Goal: Use online tool/utility

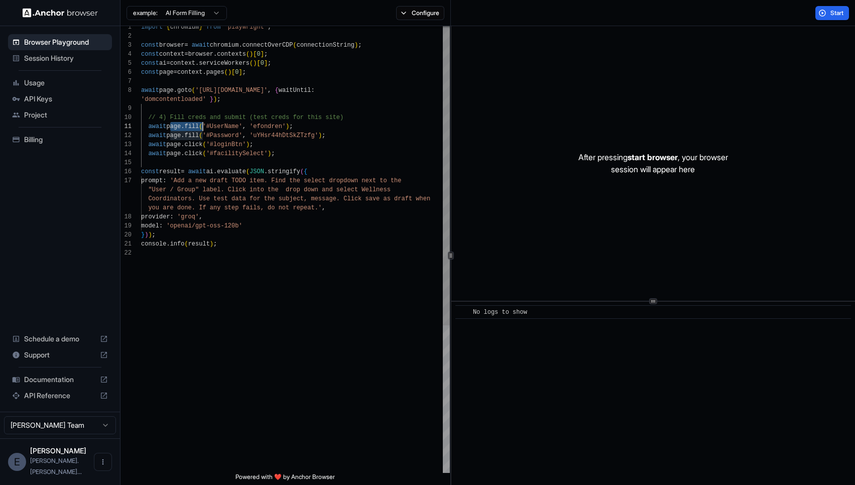
scroll to position [9, 0]
drag, startPoint x: 171, startPoint y: 129, endPoint x: 204, endPoint y: 129, distance: 33.1
click at [204, 129] on div "const context = browser . contexts ( ) [ 0 ] ; const ai = context . serviceWork…" at bounding box center [295, 359] width 309 height 673
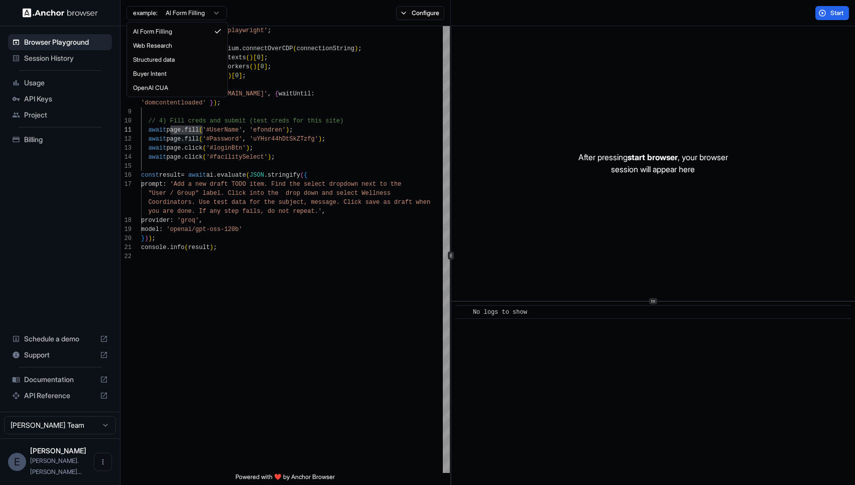
click at [215, 15] on html "Browser Playground Session History Usage API Keys Project Billing Schedule a de…" at bounding box center [427, 242] width 855 height 485
click at [294, 143] on html "Browser Playground Session History Usage API Keys Project Billing Schedule a de…" at bounding box center [427, 242] width 855 height 485
click at [272, 234] on div "const ai = context . serviceWorkers ( ) [ 0 ] ; const page = context . pages ( …" at bounding box center [295, 362] width 309 height 673
click at [369, 136] on div "const ai = context . serviceWorkers ( ) [ 0 ] ; const page = context . pages ( …" at bounding box center [295, 362] width 309 height 673
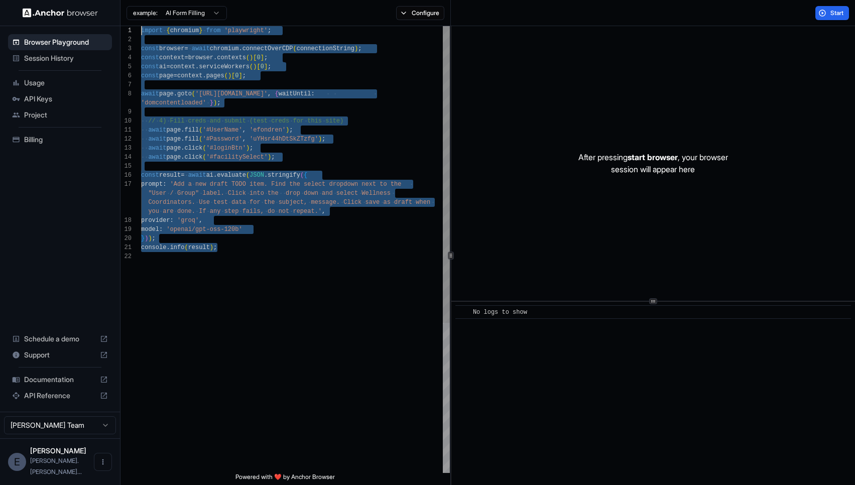
scroll to position [0, 0]
drag, startPoint x: 244, startPoint y: 250, endPoint x: 138, endPoint y: 34, distance: 240.9
click at [141, 34] on div "const ai = context . serviceWorkers ( ) [ 0 ] ; const page = context . pages ( …" at bounding box center [295, 362] width 309 height 673
type textarea "**********"
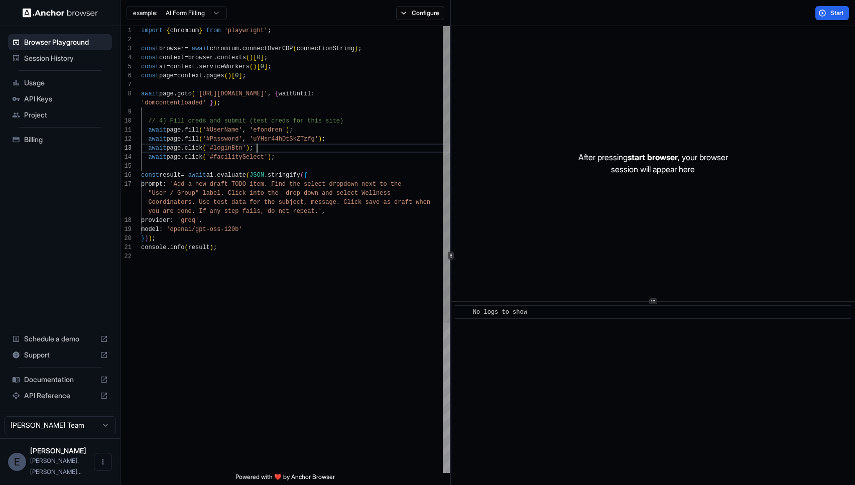
click at [353, 149] on div "const ai = context . serviceWorkers ( ) [ 0 ] ; const page = context . pages ( …" at bounding box center [295, 362] width 309 height 673
click at [56, 97] on span "API Keys" at bounding box center [66, 99] width 84 height 10
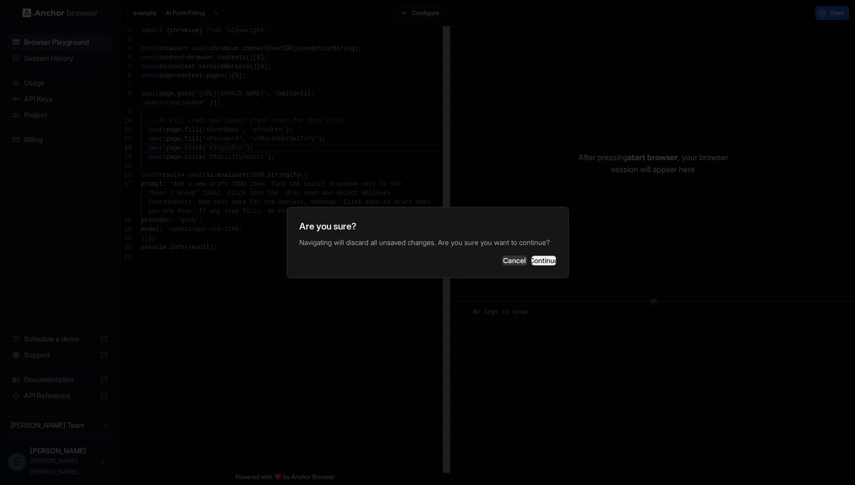
click at [533, 262] on button "Continue" at bounding box center [543, 261] width 25 height 10
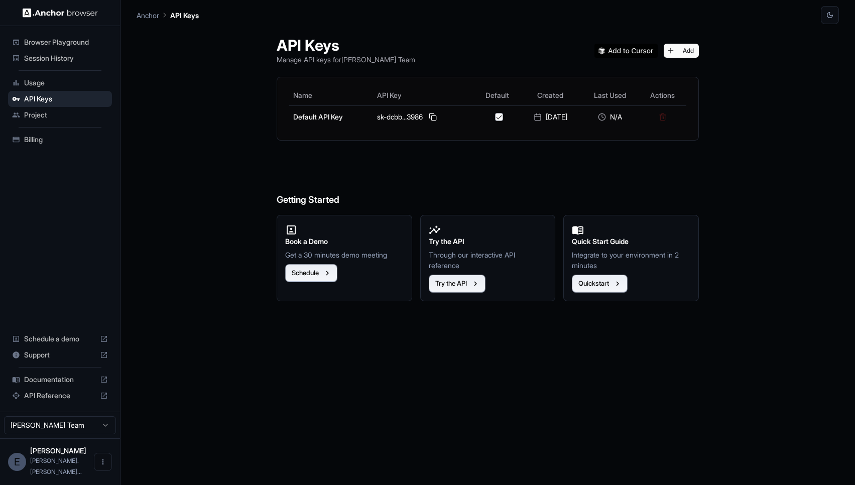
click at [58, 45] on span "Browser Playground" at bounding box center [66, 42] width 84 height 10
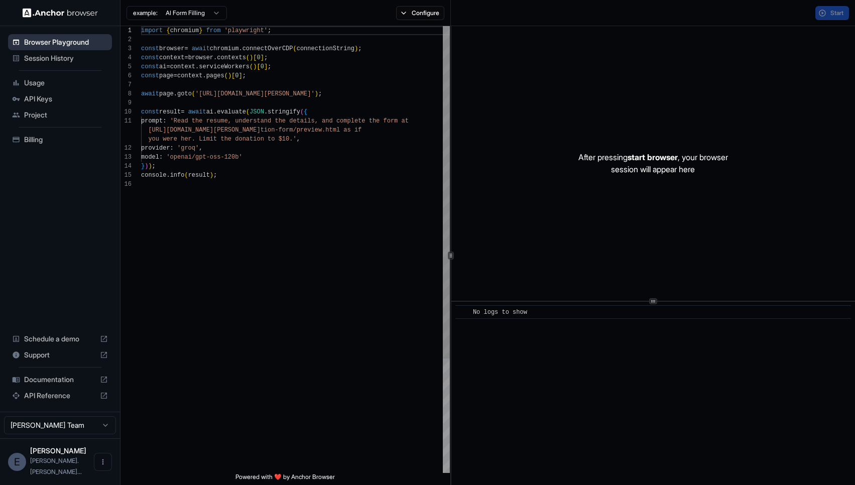
scroll to position [90, 0]
click at [61, 96] on span "API Keys" at bounding box center [66, 99] width 84 height 10
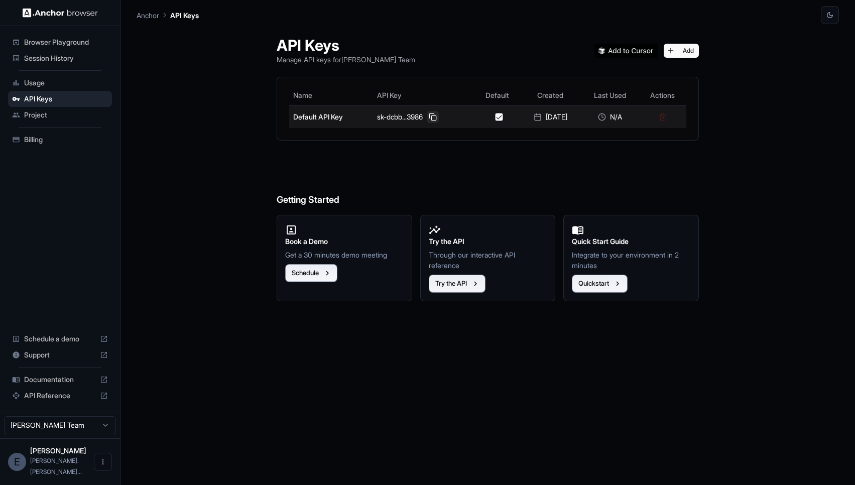
click at [430, 114] on button at bounding box center [433, 117] width 12 height 12
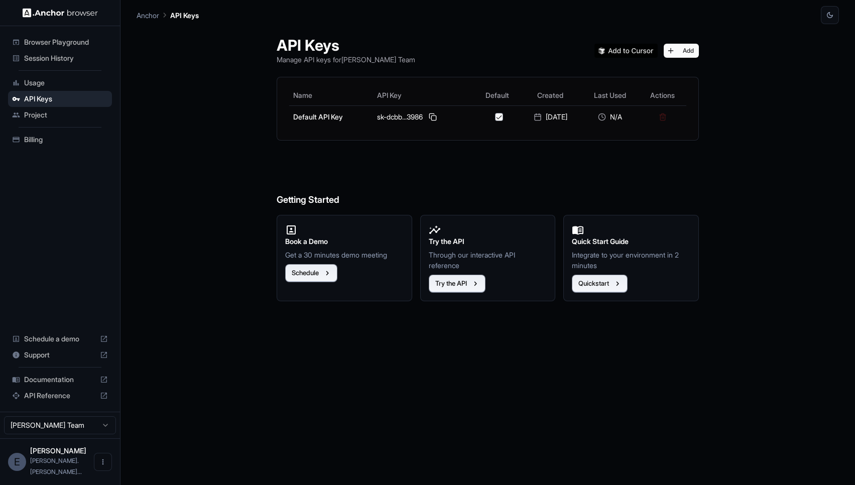
click at [67, 47] on span "Browser Playground" at bounding box center [66, 42] width 84 height 10
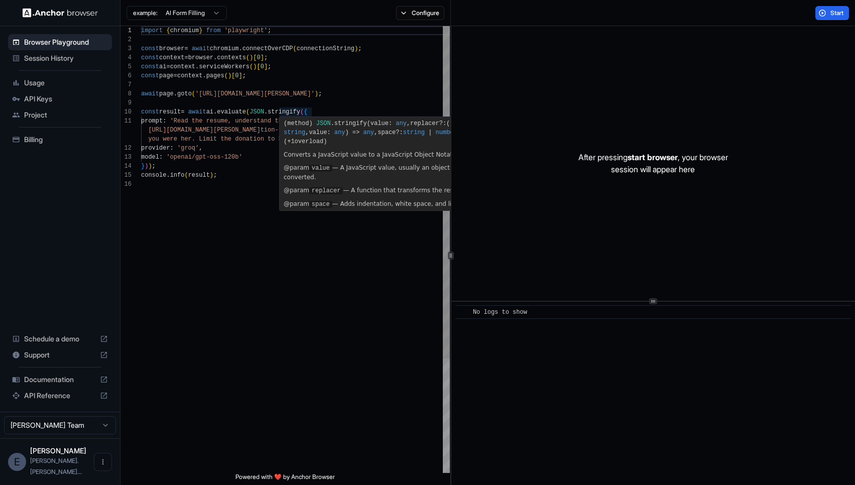
scroll to position [45, 0]
click at [308, 72] on div "import { chromium } from 'playwright' ; const browser = await chromium . connec…" at bounding box center [295, 326] width 309 height 600
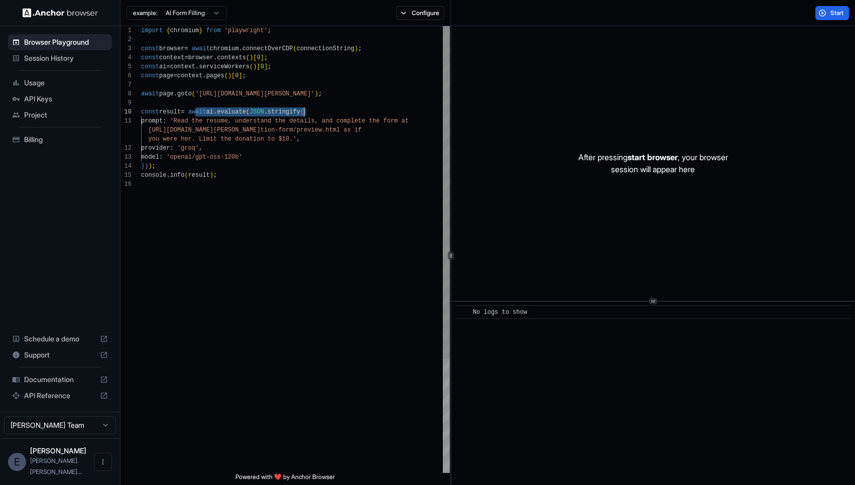
scroll to position [81, 0]
drag, startPoint x: 194, startPoint y: 111, endPoint x: 321, endPoint y: 113, distance: 127.5
click at [321, 113] on div "import { chromium } from 'playwright' ; const browser = await chromium . connec…" at bounding box center [295, 326] width 309 height 600
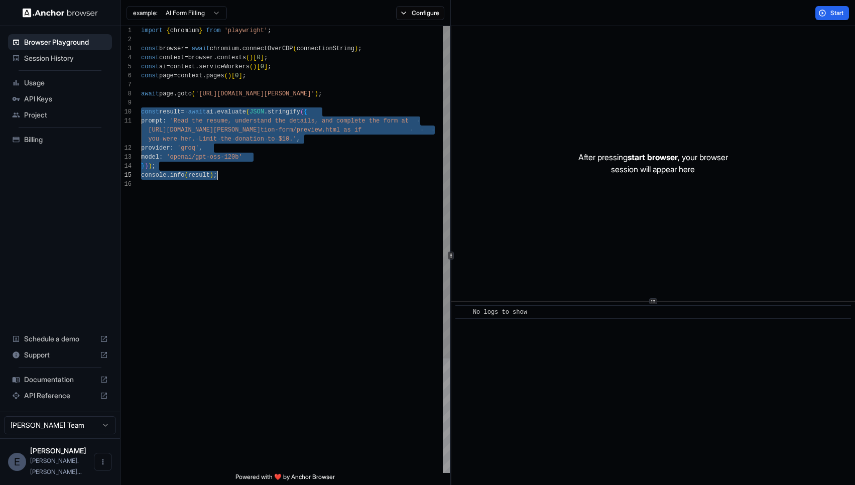
drag, startPoint x: 142, startPoint y: 109, endPoint x: 225, endPoint y: 178, distance: 107.3
click at [226, 178] on div "import { chromium } from 'playwright' ; const browser = await chromium . connec…" at bounding box center [295, 326] width 309 height 600
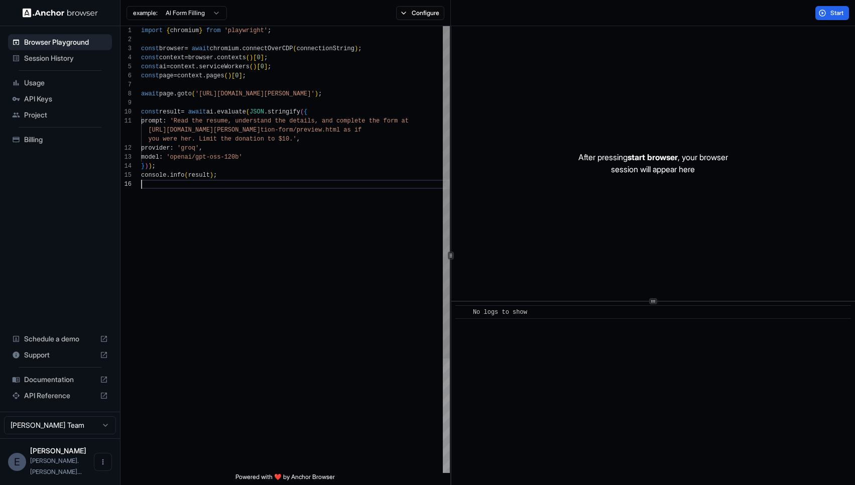
scroll to position [63, 0]
click at [217, 186] on div "import { chromium } from 'playwright' ; const browser = await chromium . connec…" at bounding box center [295, 326] width 309 height 600
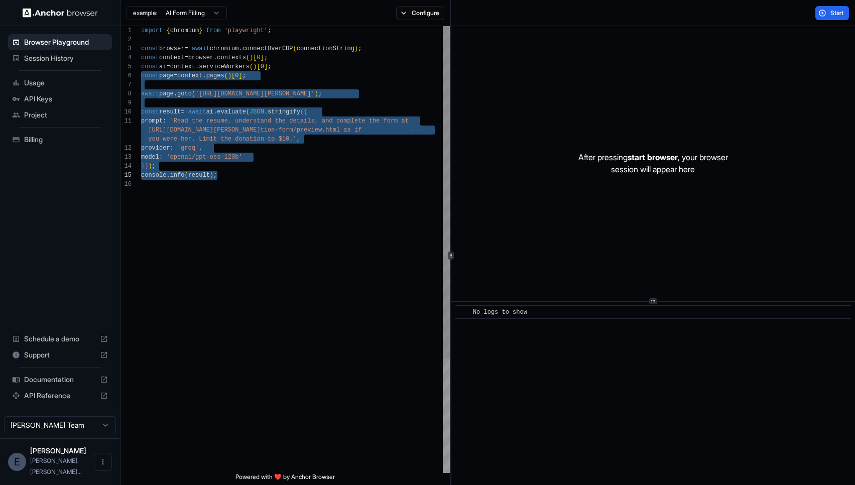
drag, startPoint x: 141, startPoint y: 76, endPoint x: 221, endPoint y: 174, distance: 126.3
click at [221, 174] on div "import { chromium } from 'playwright' ; const browser = await chromium . connec…" at bounding box center [295, 326] width 309 height 600
click at [291, 119] on div "import { chromium } from 'playwright' ; const browser = await chromium . connec…" at bounding box center [295, 326] width 309 height 600
click at [157, 116] on div "import { chromium } from 'playwright' ; const browser = await chromium . connec…" at bounding box center [295, 326] width 309 height 600
click at [144, 110] on div "import { chromium } from 'playwright' ; const browser = await chromium . connec…" at bounding box center [295, 326] width 309 height 600
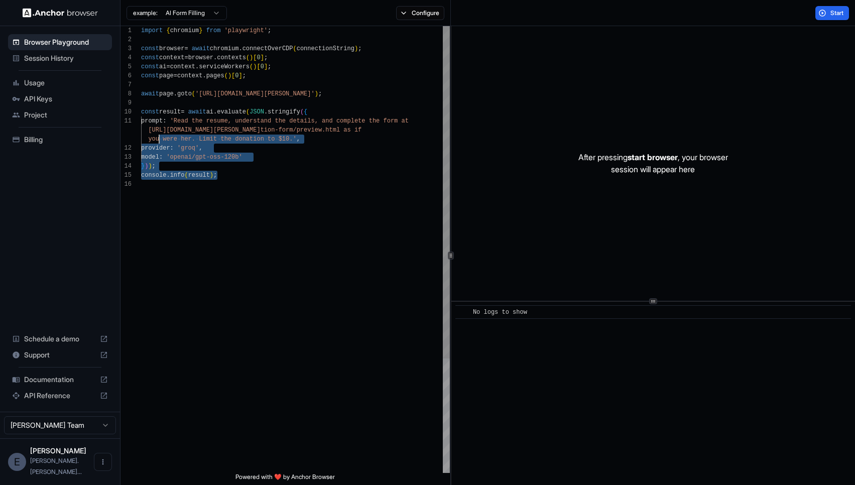
scroll to position [81, 0]
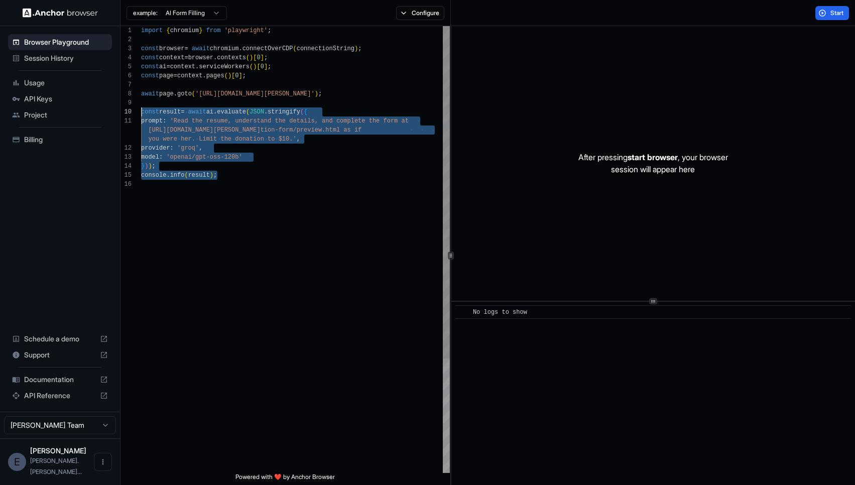
drag, startPoint x: 224, startPoint y: 176, endPoint x: 141, endPoint y: 111, distance: 105.2
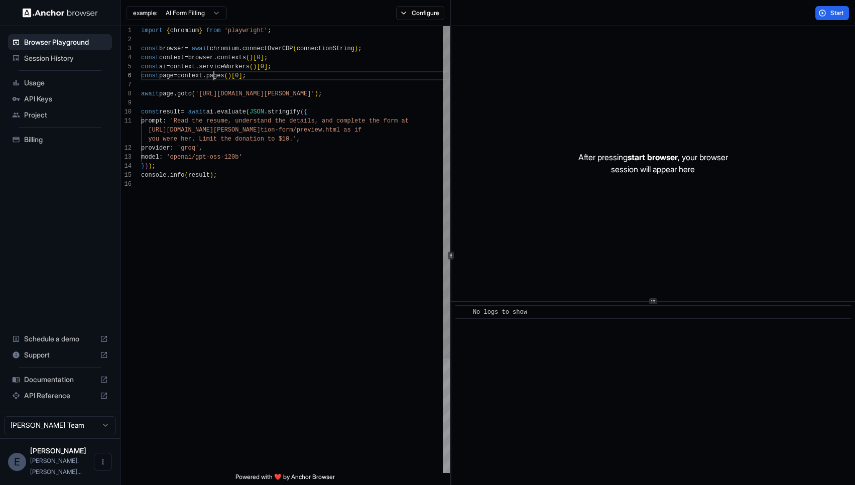
click at [214, 72] on div "import { chromium } from 'playwright' ; const browser = await chromium . connec…" at bounding box center [295, 326] width 309 height 600
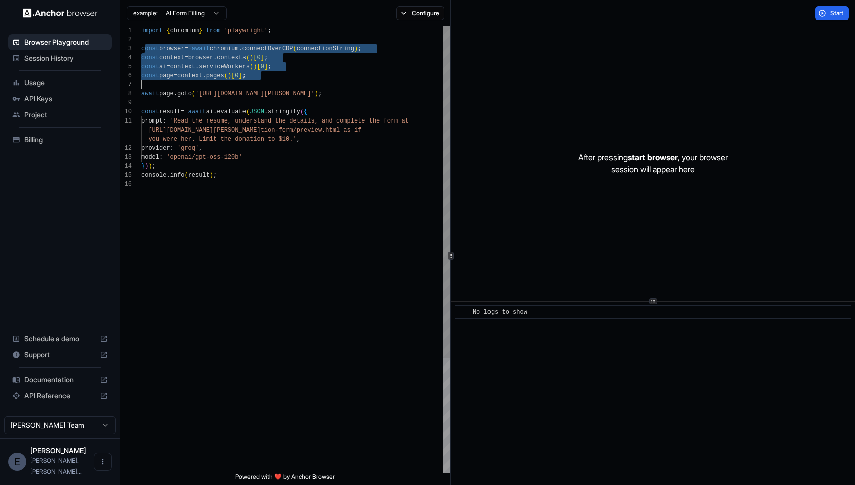
drag, startPoint x: 143, startPoint y: 48, endPoint x: 258, endPoint y: 80, distance: 119.5
click at [258, 80] on div "import { chromium } from 'playwright' ; const browser = await chromium . connec…" at bounding box center [295, 326] width 309 height 600
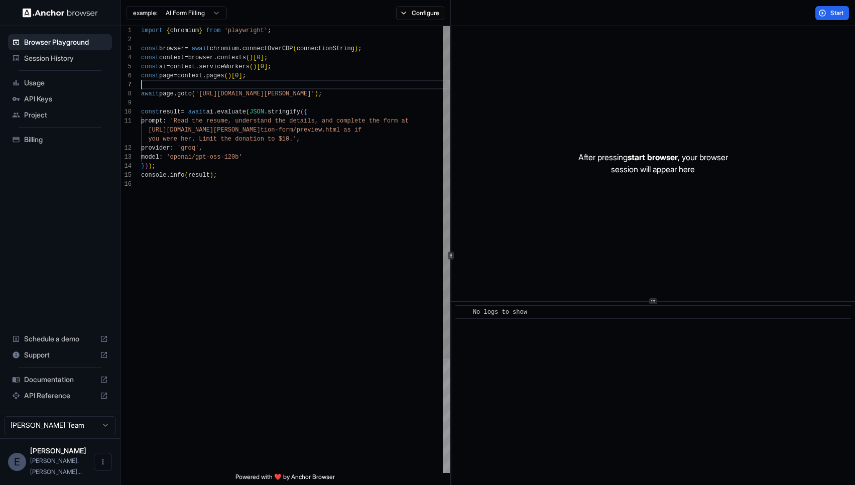
click at [283, 86] on div "import { chromium } from 'playwright' ; const browser = await chromium . connec…" at bounding box center [295, 326] width 309 height 600
type textarea "**********"
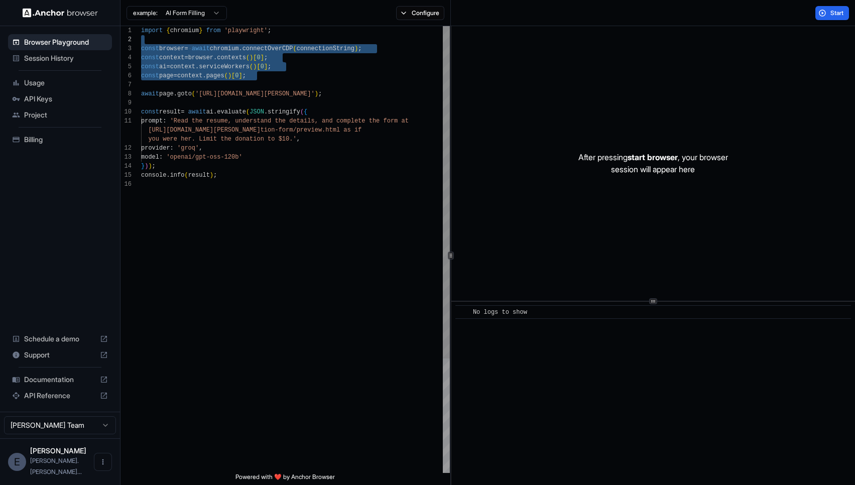
click at [284, 76] on div "import { chromium } from 'playwright' ; const browser = await chromium . connec…" at bounding box center [295, 326] width 309 height 600
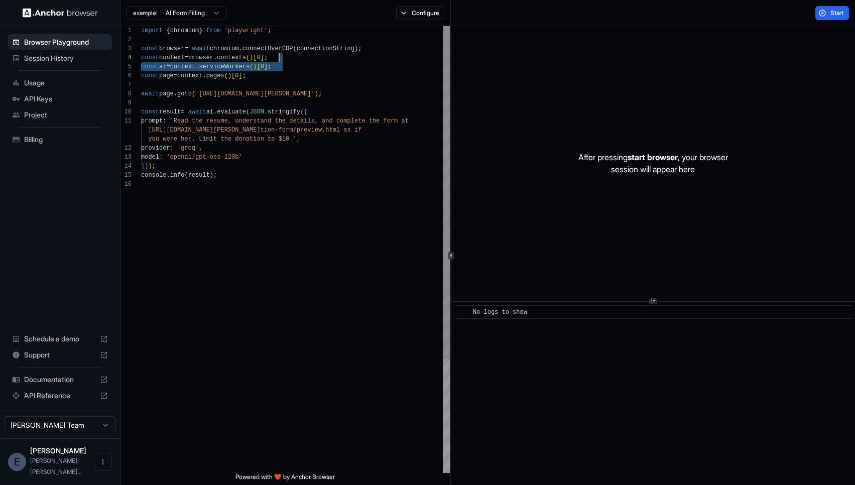
scroll to position [27, 0]
drag, startPoint x: 284, startPoint y: 65, endPoint x: 286, endPoint y: 57, distance: 7.7
click at [286, 57] on div "import { chromium } from 'playwright' ; const browser = await chromium . connec…" at bounding box center [295, 326] width 309 height 600
